Goal: Information Seeking & Learning: Learn about a topic

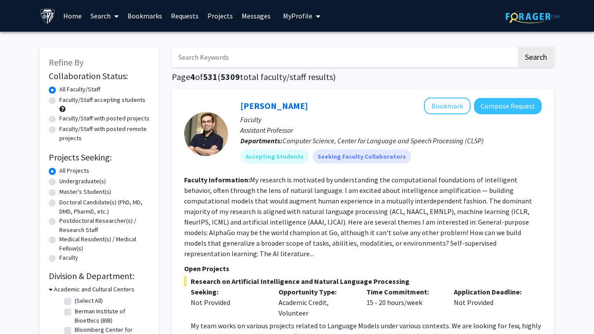
click at [207, 65] on input "Search Keywords" at bounding box center [344, 57] width 345 height 20
click at [518, 47] on button "Search" at bounding box center [536, 57] width 36 height 20
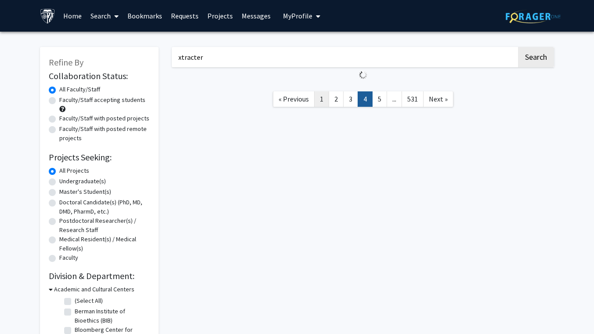
click at [325, 91] on link "1" at bounding box center [321, 98] width 15 height 15
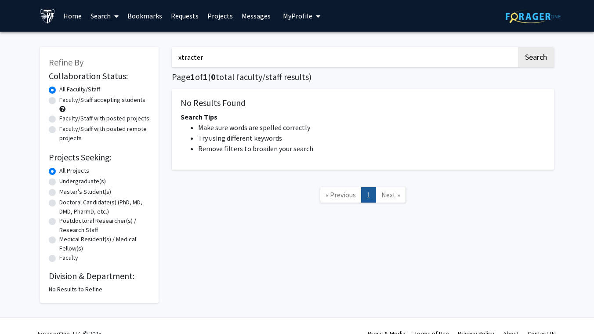
click at [191, 57] on input "xtracter" at bounding box center [344, 57] width 345 height 20
paste input "Xtracto"
type input "Xtractor"
click at [518, 47] on button "Search" at bounding box center [536, 57] width 36 height 20
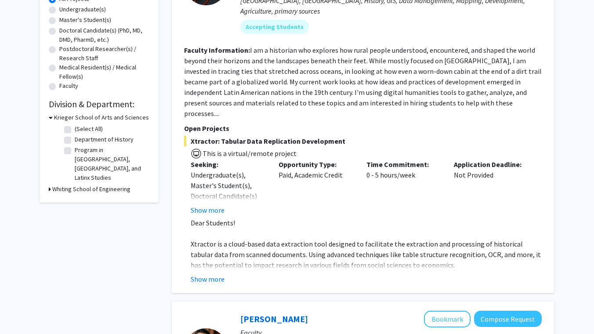
scroll to position [164, 0]
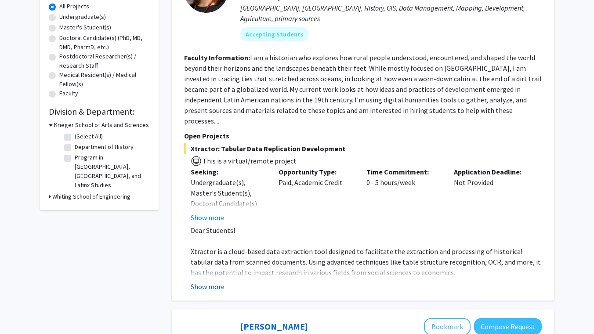
click at [221, 281] on button "Show more" at bounding box center [208, 286] width 34 height 11
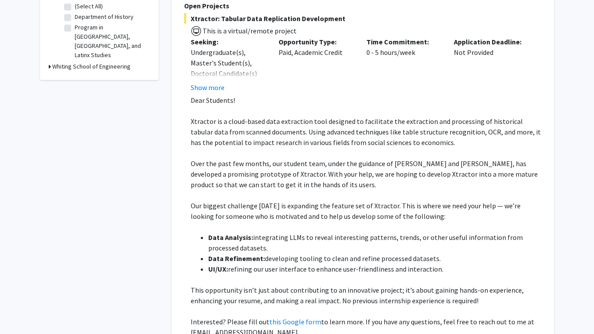
scroll to position [347, 0]
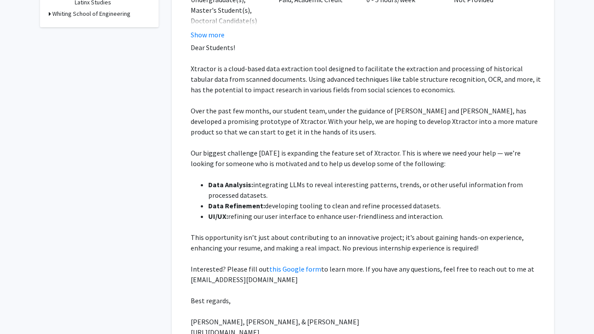
click at [199, 43] on span "Dear Students!" at bounding box center [213, 47] width 44 height 9
drag, startPoint x: 199, startPoint y: 28, endPoint x: 379, endPoint y: 308, distance: 333.4
click at [379, 308] on div "Dear Students! Xtractor is a cloud-based data extraction tool designed to facil…" at bounding box center [366, 189] width 351 height 295
copy div "Dear Students! Xtractor is a cloud-based data extraction tool designed to facil…"
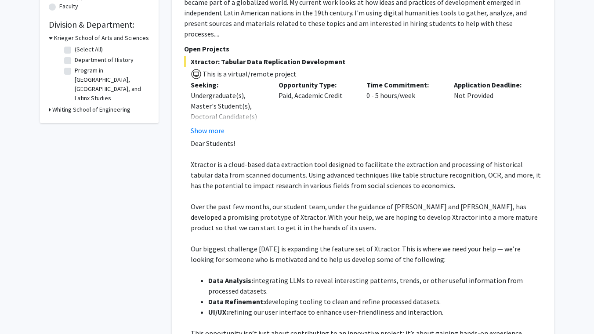
click at [235, 160] on span "Xtractor is a cloud-based data extraction tool designed to facilitate the extra…" at bounding box center [366, 175] width 350 height 30
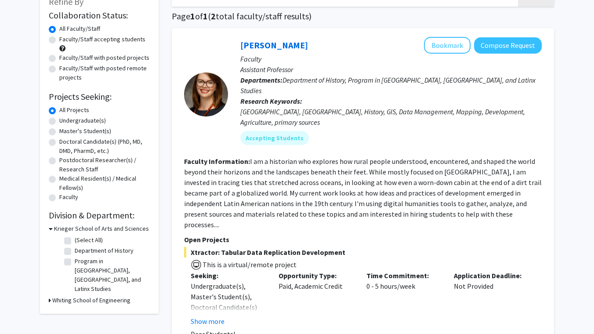
scroll to position [0, 0]
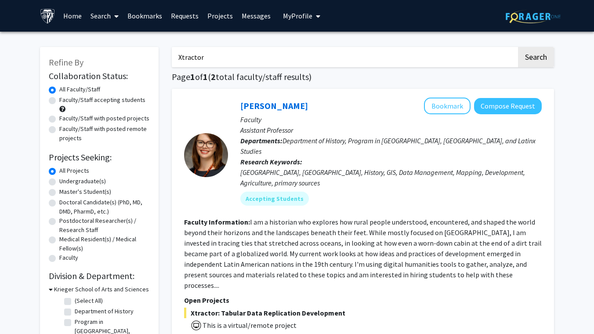
click at [210, 60] on input "Xtractor" at bounding box center [344, 57] width 345 height 20
click at [518, 47] on button "Search" at bounding box center [536, 57] width 36 height 20
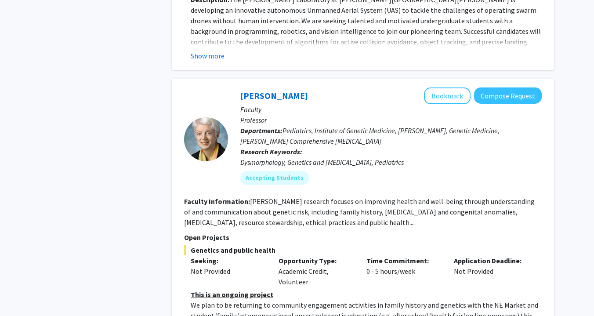
scroll to position [4243, 0]
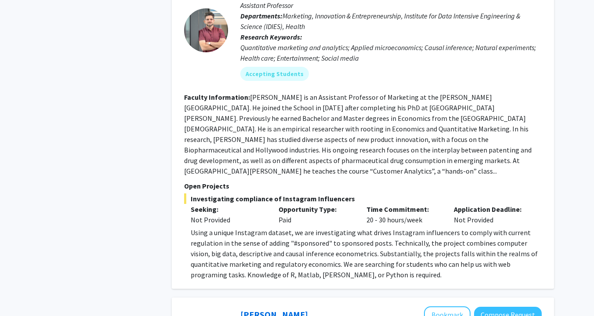
scroll to position [1209, 0]
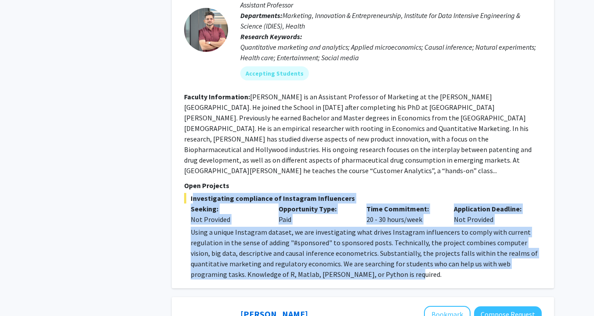
drag, startPoint x: 374, startPoint y: 239, endPoint x: 189, endPoint y: 160, distance: 200.6
click at [189, 160] on div "Manuel Hermosilla Bookmark Compose Request Faculty Assistant Professor Departme…" at bounding box center [363, 126] width 382 height 324
copy div "Investigating compliance of Instagram Influencers Seeking: Not Provided Opportu…"
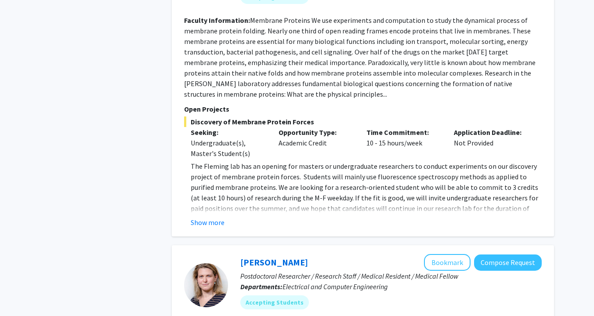
scroll to position [2605, 0]
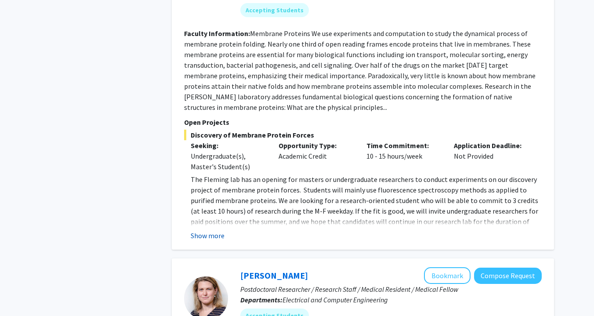
click at [204, 230] on button "Show more" at bounding box center [208, 235] width 34 height 11
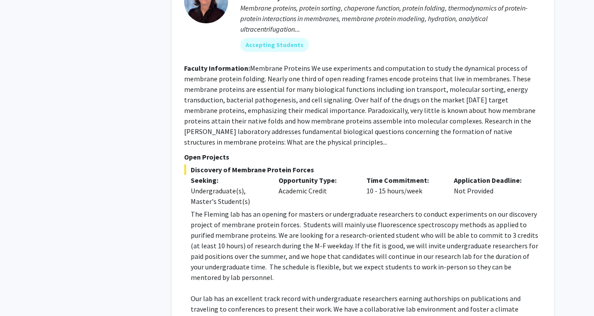
scroll to position [2566, 0]
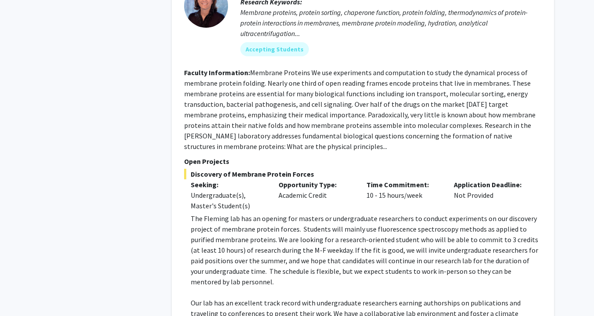
drag, startPoint x: 342, startPoint y: 297, endPoint x: 204, endPoint y: 208, distance: 164.0
click at [204, 213] on fg-read-more "The Fleming lab has an opening for masters or undergraduate researchers to cond…" at bounding box center [362, 304] width 357 height 183
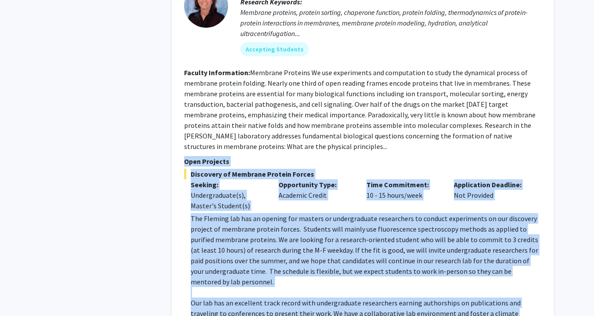
drag, startPoint x: 321, startPoint y: 283, endPoint x: 173, endPoint y: 81, distance: 250.0
click at [191, 213] on div "The Fleming lab has an opening for masters or undergraduate researchers to cond…" at bounding box center [366, 297] width 351 height 169
copy section "Open Projects Discovery of Membrane Protein Forces Seeking: Undergraduate(s), M…"
click at [288, 213] on p "The Fleming lab has an opening for masters or undergraduate researchers to cond…" at bounding box center [366, 250] width 351 height 74
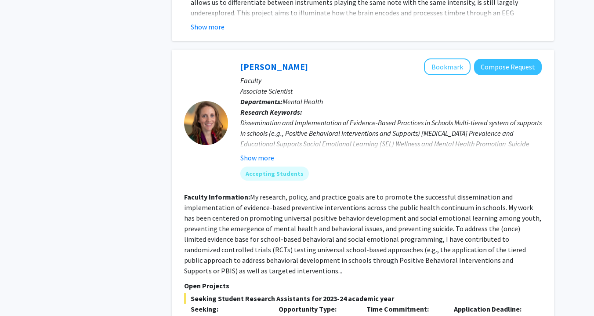
scroll to position [3324, 0]
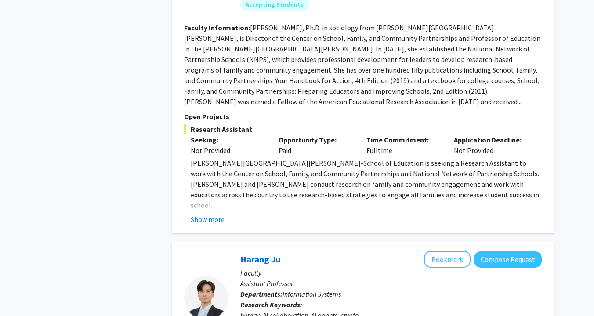
scroll to position [545, 0]
click at [209, 213] on button "Show more" at bounding box center [208, 218] width 34 height 11
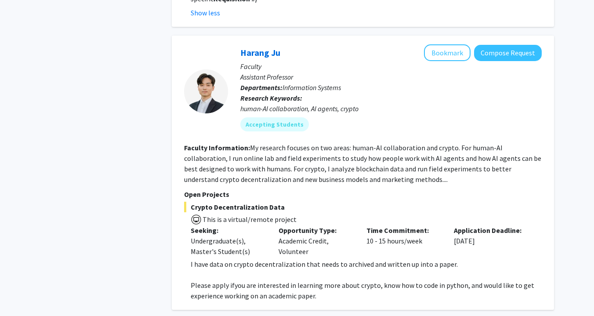
scroll to position [1103, 0]
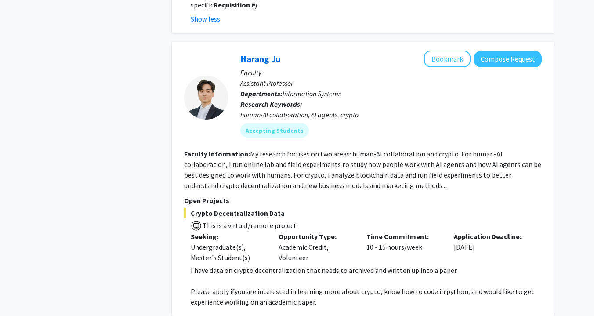
drag, startPoint x: 328, startPoint y: 284, endPoint x: 184, endPoint y: 202, distance: 165.8
click at [184, 202] on div "Harang Ju Bookmark Compose Request Faculty Assistant Professor Departments: Inf…" at bounding box center [363, 179] width 382 height 274
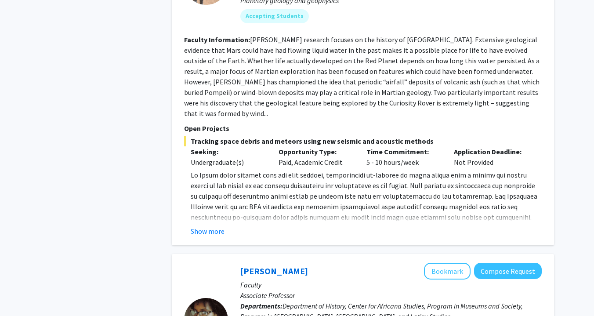
scroll to position [1502, 0]
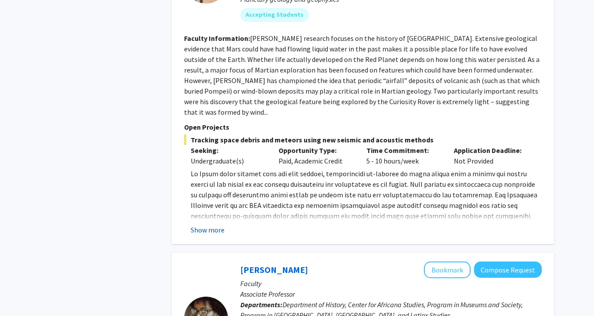
click at [201, 224] on button "Show more" at bounding box center [208, 229] width 34 height 11
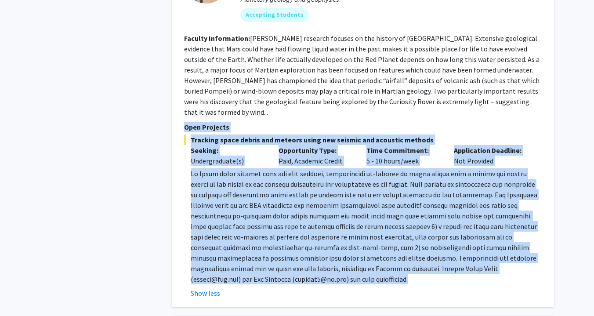
drag, startPoint x: 292, startPoint y: 234, endPoint x: 175, endPoint y: 88, distance: 187.3
click at [191, 168] on div at bounding box center [366, 226] width 351 height 116
copy section "Open Projects Tracking space debris and meteors using new seismic and acoustic …"
click at [216, 168] on p at bounding box center [366, 226] width 351 height 116
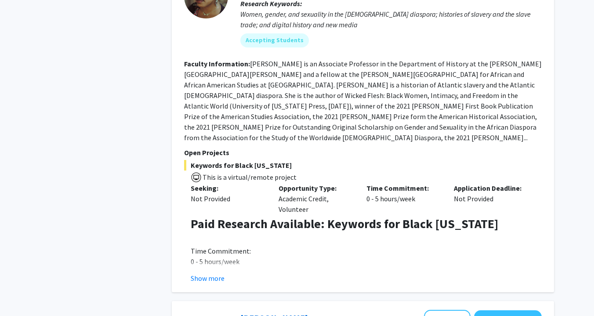
scroll to position [1895, 0]
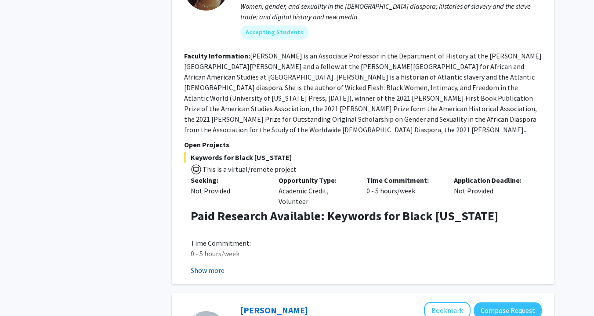
click at [217, 265] on button "Show more" at bounding box center [208, 270] width 34 height 11
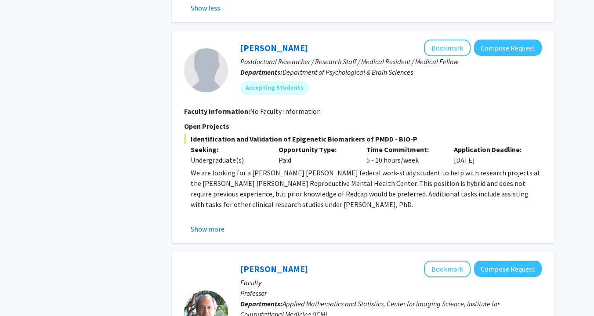
scroll to position [2368, 0]
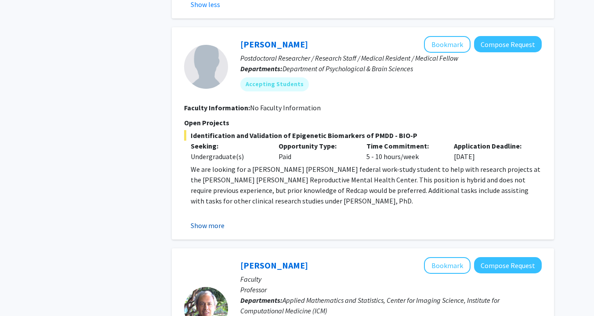
click at [213, 220] on button "Show more" at bounding box center [208, 225] width 34 height 11
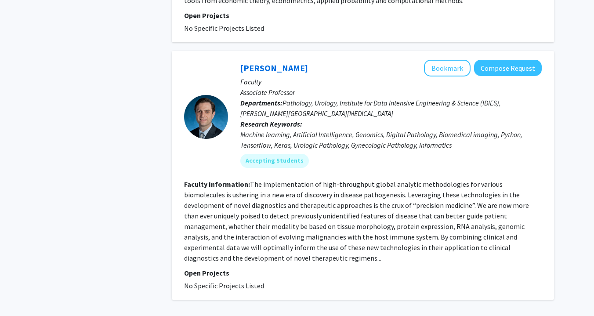
scroll to position [3303, 0]
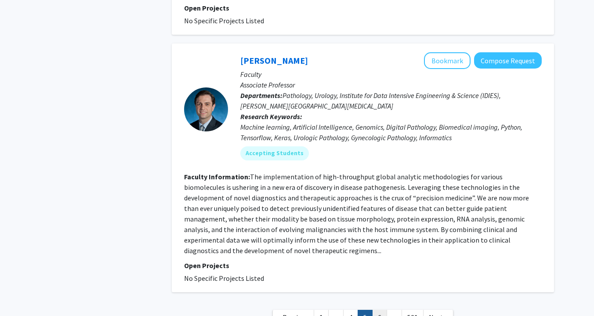
click at [384, 310] on link "6" at bounding box center [379, 317] width 15 height 15
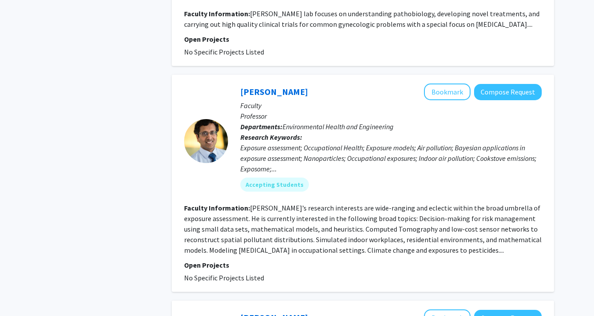
scroll to position [1918, 0]
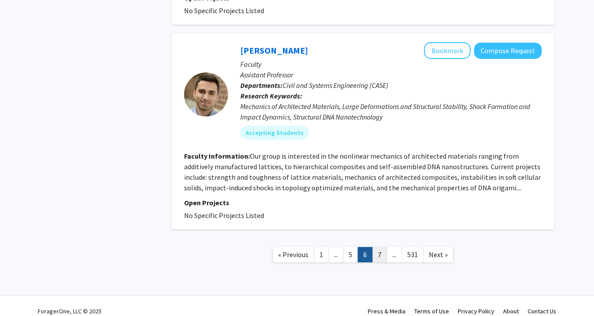
click at [385, 247] on link "7" at bounding box center [379, 254] width 15 height 15
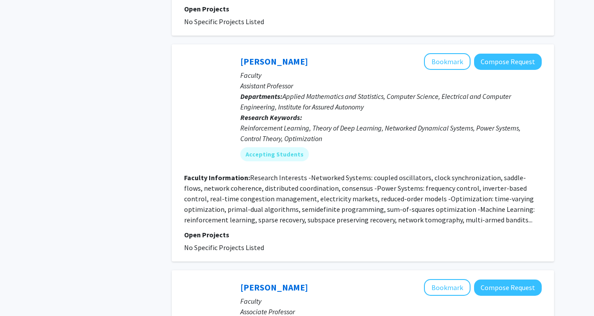
scroll to position [2322, 0]
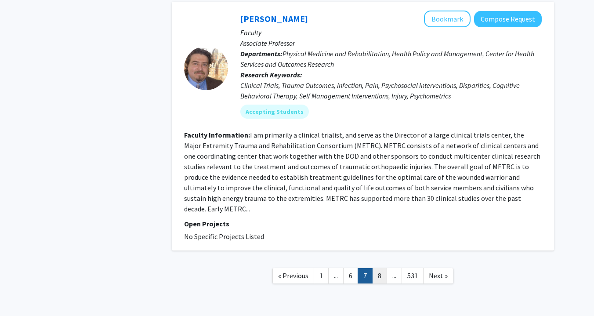
click at [384, 268] on link "8" at bounding box center [379, 275] width 15 height 15
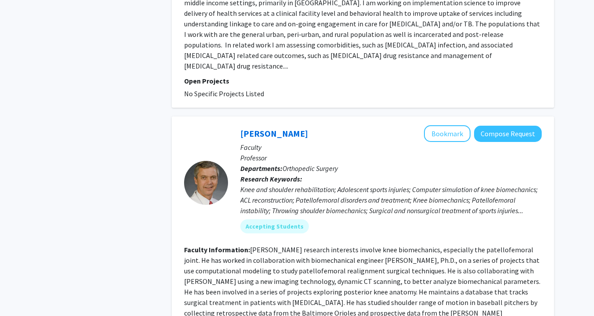
scroll to position [2188, 0]
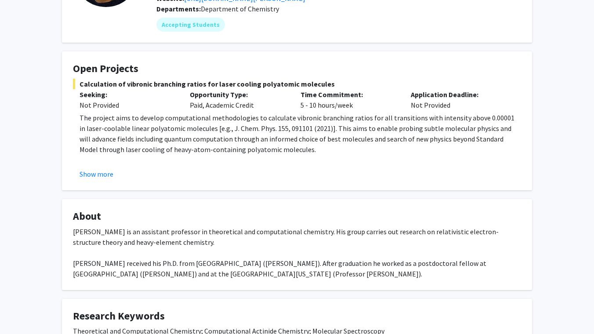
scroll to position [116, 0]
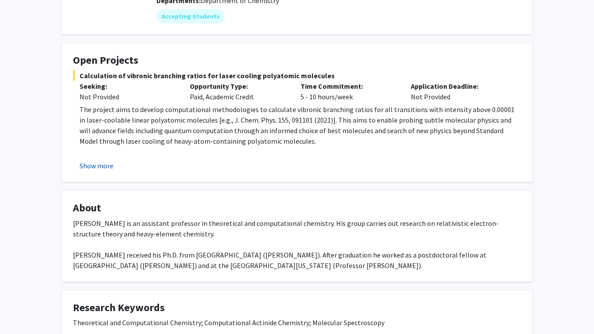
click at [96, 164] on button "Show more" at bounding box center [96, 165] width 34 height 11
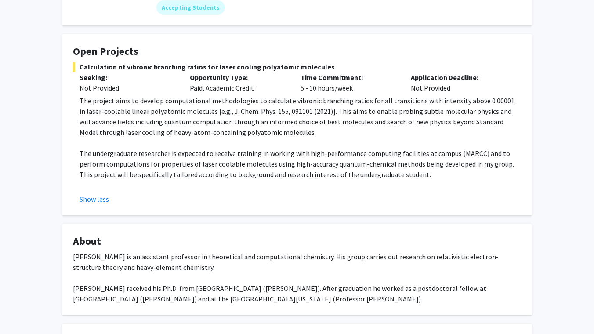
scroll to position [128, 0]
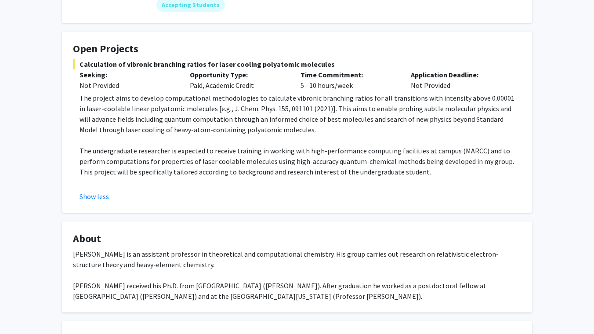
drag, startPoint x: 394, startPoint y: 177, endPoint x: 65, endPoint y: 56, distance: 350.9
click at [79, 93] on div "The project aims to develop computational methodologies to calculate vibronic b…" at bounding box center [299, 140] width 441 height 95
copy fg-card "Calculation of vibronic branching ratios for laser cooling polyatomic molecules…"
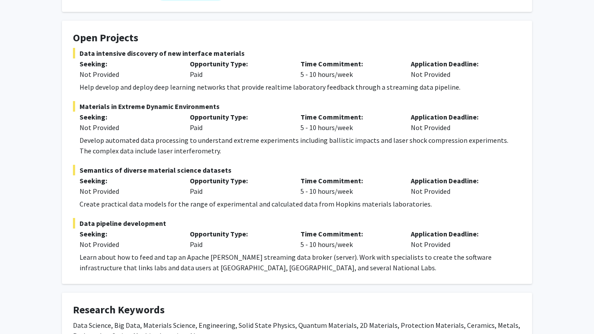
scroll to position [130, 0]
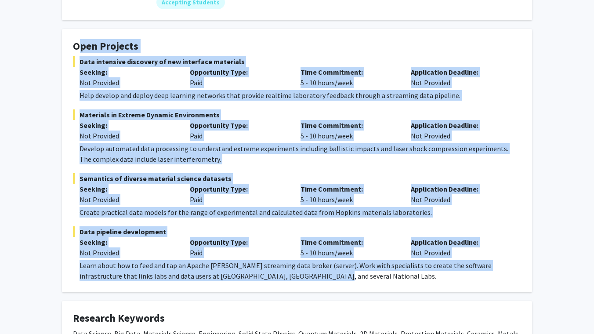
drag, startPoint x: 302, startPoint y: 276, endPoint x: 58, endPoint y: 49, distance: 333.0
click at [79, 260] on div "Learn about how to feed and tap an Apache [PERSON_NAME] streaming data broker (…" at bounding box center [299, 270] width 441 height 21
click at [81, 61] on span "Data intensive discovery of new interface materials" at bounding box center [297, 61] width 448 height 11
drag, startPoint x: 79, startPoint y: 61, endPoint x: 336, endPoint y: 288, distance: 344.0
click at [336, 288] on fg-card "Open Projects Data intensive discovery of new interface materials Seeking: Not …" at bounding box center [297, 160] width 470 height 263
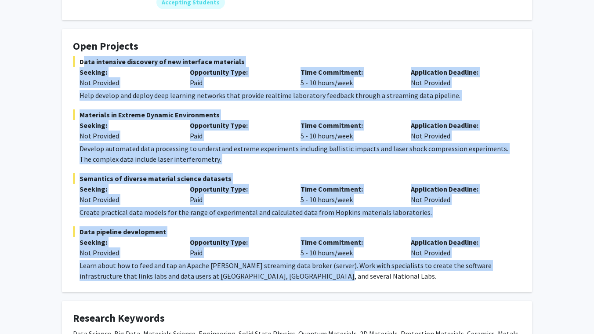
copy fg-project-list "Data intensive discovery of new interface materials Seeking: Not Provided Oppor…"
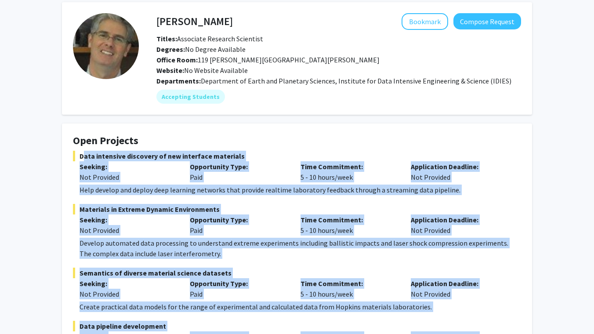
scroll to position [0, 0]
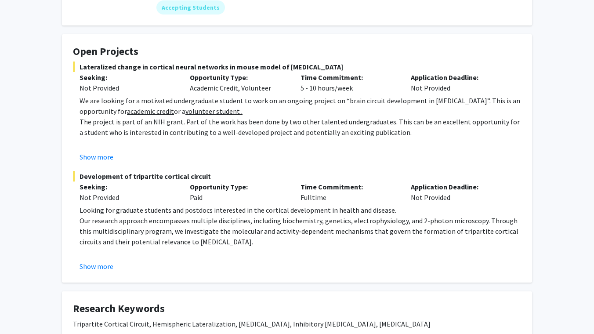
scroll to position [122, 0]
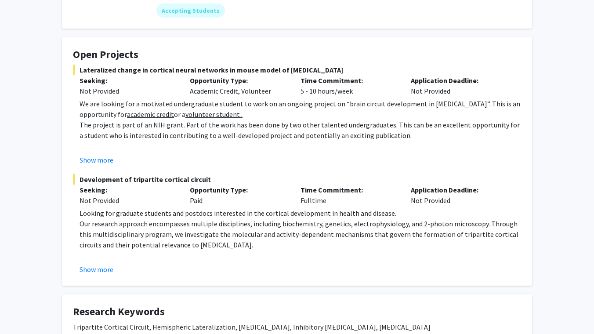
drag, startPoint x: 252, startPoint y: 244, endPoint x: 104, endPoint y: 170, distance: 165.5
click at [104, 208] on div "Looking for graduate students and postdocs interested in the cortical developme…" at bounding box center [299, 234] width 441 height 53
click at [110, 143] on p at bounding box center [299, 146] width 441 height 11
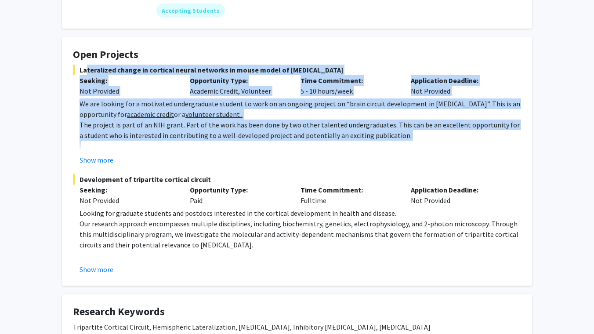
drag, startPoint x: 425, startPoint y: 141, endPoint x: 74, endPoint y: 67, distance: 358.9
click at [79, 98] on div "We are looking for a motivated undergraduate student to work on an ongoing proj…" at bounding box center [299, 124] width 441 height 53
copy div "Lateralized change in cortical neural networks in mouse model of [MEDICAL_DATA]…"
click at [159, 132] on p "The project is part of an NIH grant. Part of the work has been done by two othe…" at bounding box center [299, 129] width 441 height 21
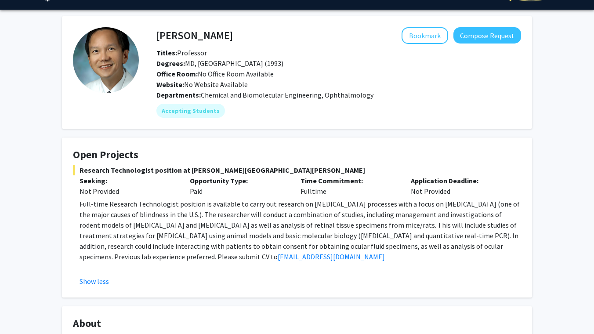
scroll to position [23, 0]
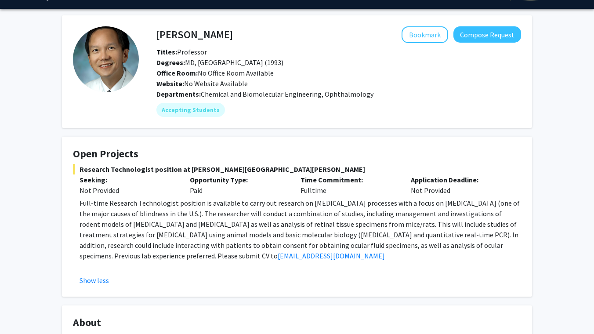
click at [85, 170] on span "Research Technologist position at [PERSON_NAME][GEOGRAPHIC_DATA][PERSON_NAME]" at bounding box center [297, 169] width 448 height 11
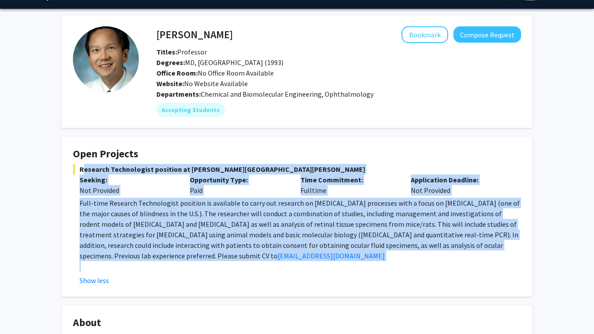
drag, startPoint x: 85, startPoint y: 170, endPoint x: 303, endPoint y: 271, distance: 240.6
click at [304, 271] on div "Research Technologist position at [PERSON_NAME][GEOGRAPHIC_DATA][PERSON_NAME] S…" at bounding box center [297, 225] width 448 height 122
copy div "Research Technologist position at [PERSON_NAME][GEOGRAPHIC_DATA][PERSON_NAME] S…"
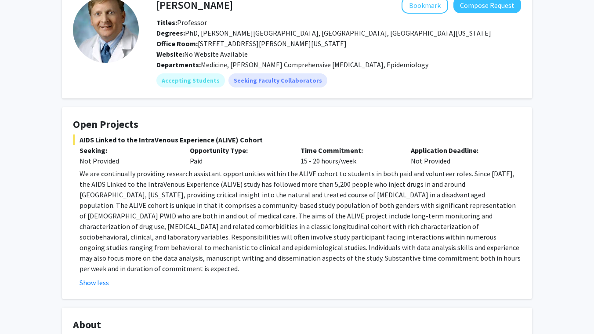
scroll to position [81, 0]
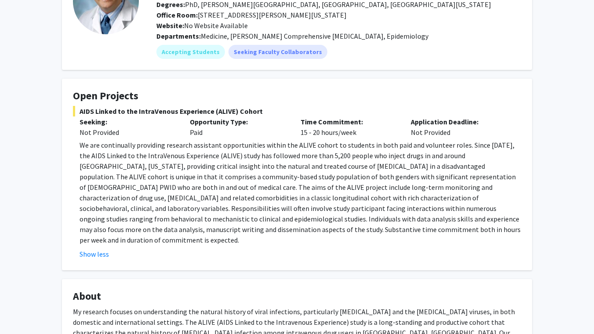
drag, startPoint x: 271, startPoint y: 234, endPoint x: 72, endPoint y: 103, distance: 238.2
click at [79, 140] on div "We are continually providing research assistant opportunities within the ALIVE …" at bounding box center [299, 192] width 441 height 105
copy fg-card "AIDS Linked to the IntraVenous Experience (ALIVE) Cohort Seeking: Not Provided …"
